Goal: Find specific page/section: Find specific page/section

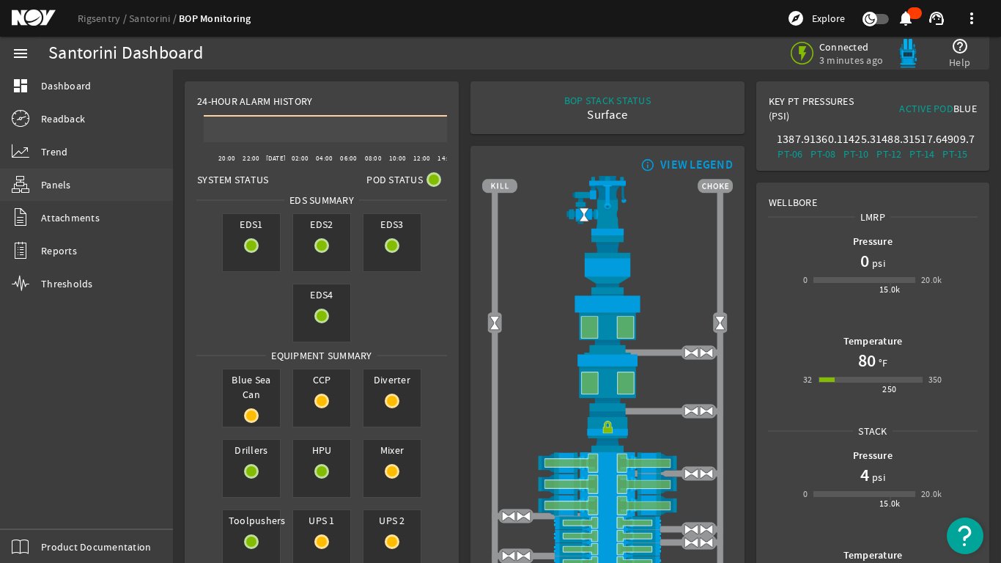
click at [51, 180] on span "Panels" at bounding box center [56, 184] width 30 height 15
click at [54, 183] on span "Panels" at bounding box center [56, 184] width 30 height 15
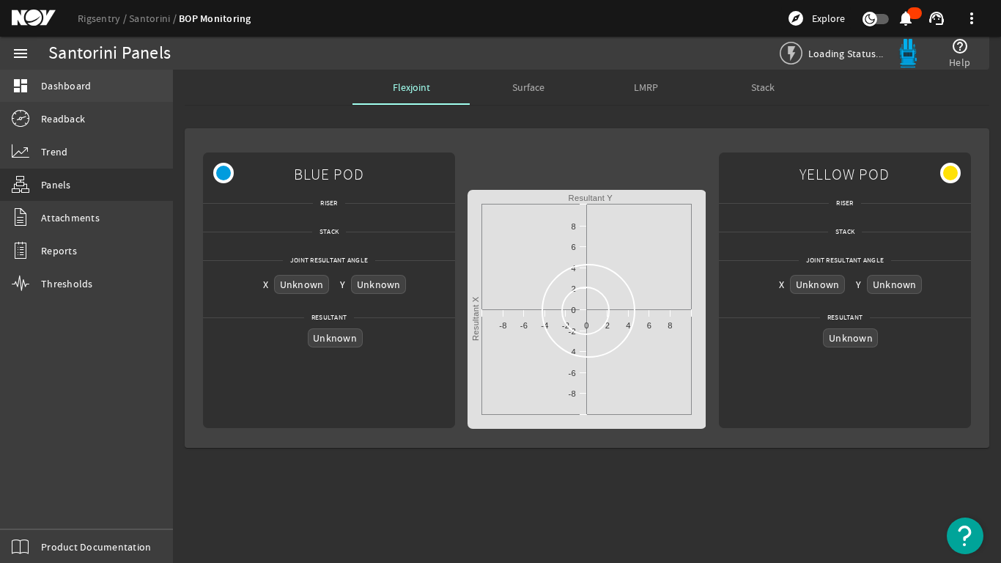
click at [64, 78] on span "Dashboard" at bounding box center [66, 85] width 50 height 15
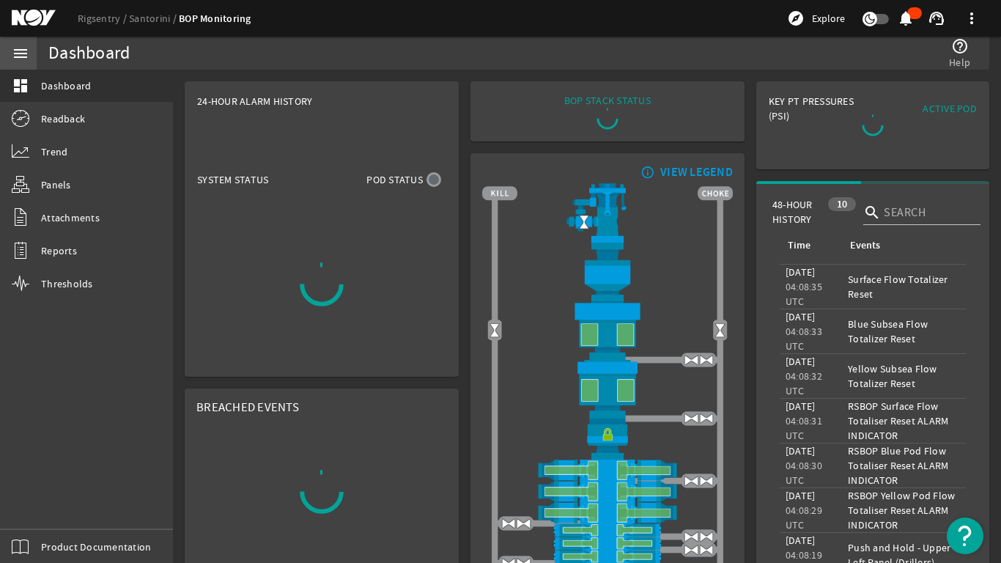
click at [22, 51] on mat-icon "menu" at bounding box center [21, 54] width 18 height 18
